Goal: Entertainment & Leisure: Consume media (video, audio)

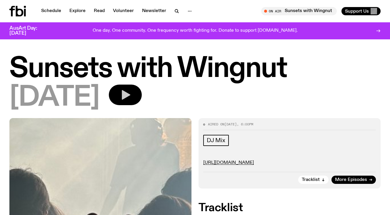
click at [130, 95] on icon "button" at bounding box center [126, 95] width 9 height 10
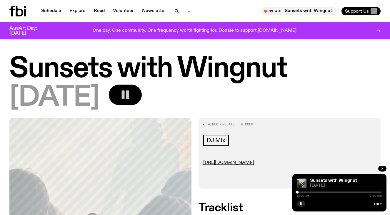
click at [301, 193] on div at bounding box center [339, 192] width 85 height 1
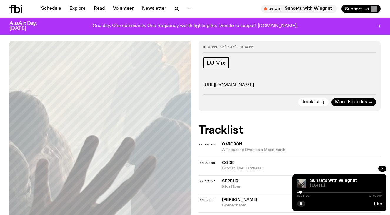
scroll to position [81, 0]
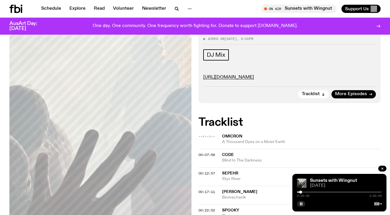
click at [303, 192] on div at bounding box center [339, 192] width 85 height 1
click at [305, 193] on div "0:07:55 2:00:00" at bounding box center [339, 194] width 85 height 7
click at [305, 192] on div at bounding box center [339, 192] width 85 height 1
click at [308, 192] on div at bounding box center [339, 192] width 85 height 1
click at [312, 193] on div at bounding box center [339, 192] width 85 height 1
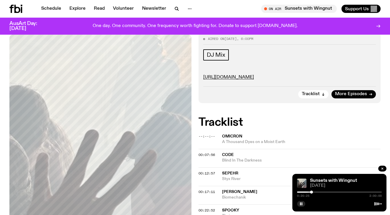
scroll to position [96, 0]
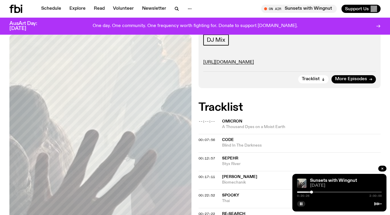
click at [315, 192] on div at bounding box center [339, 192] width 85 height 1
click at [318, 192] on div at bounding box center [339, 192] width 85 height 1
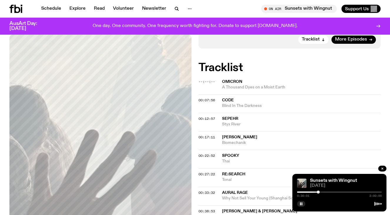
scroll to position [136, 0]
click at [322, 192] on div at bounding box center [339, 192] width 85 height 1
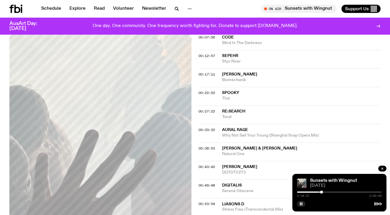
scroll to position [199, 0]
click at [325, 193] on div at bounding box center [339, 192] width 85 height 1
click at [327, 193] on div at bounding box center [339, 192] width 85 height 1
click at [330, 192] on div at bounding box center [339, 192] width 85 height 1
click at [328, 192] on div at bounding box center [328, 192] width 3 height 3
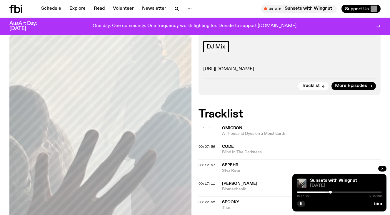
scroll to position [0, 0]
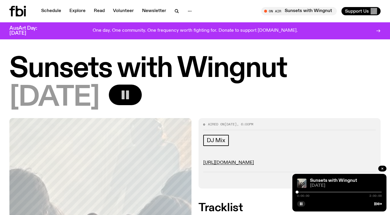
drag, startPoint x: 331, startPoint y: 192, endPoint x: 274, endPoint y: 187, distance: 57.1
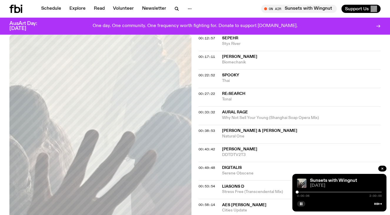
scroll to position [217, 0]
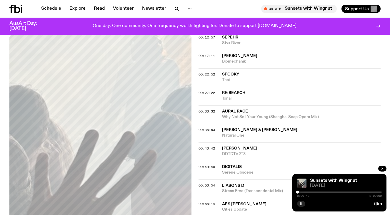
click at [298, 205] on button "button" at bounding box center [301, 204] width 8 height 6
